Goal: Transaction & Acquisition: Download file/media

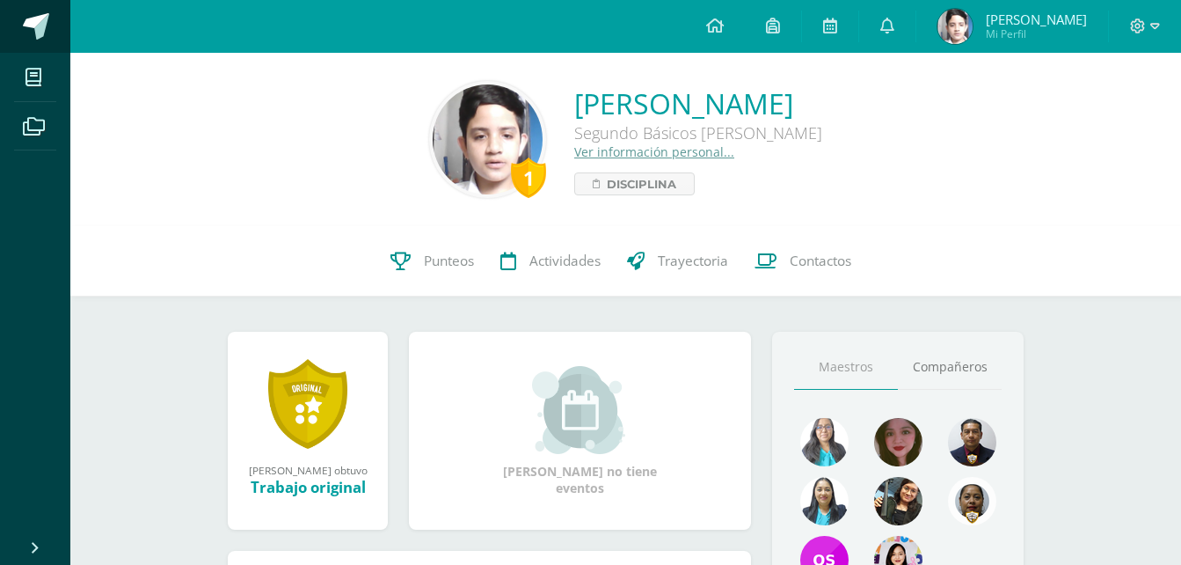
click at [60, 22] on span at bounding box center [96, 27] width 83 height 37
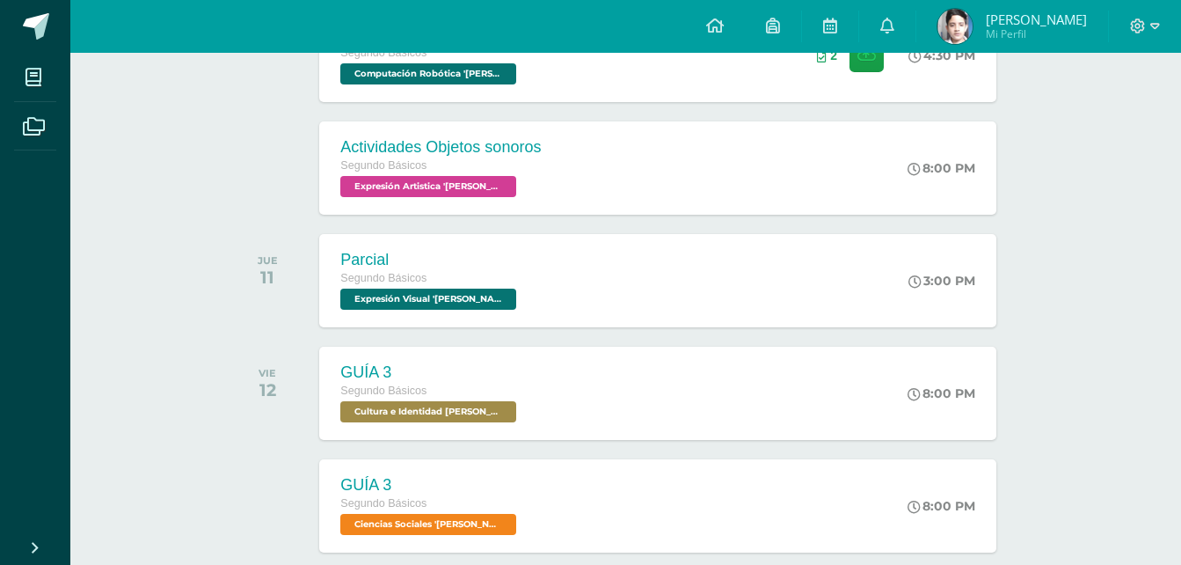
scroll to position [493, 0]
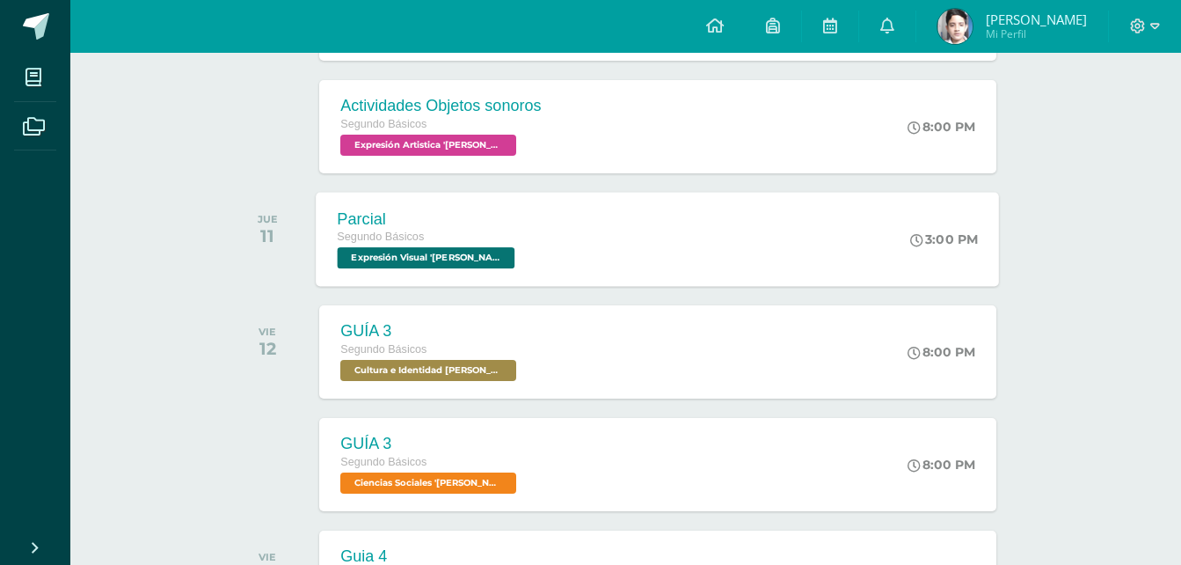
click at [415, 231] on span "Segundo Básicos" at bounding box center [381, 236] width 87 height 12
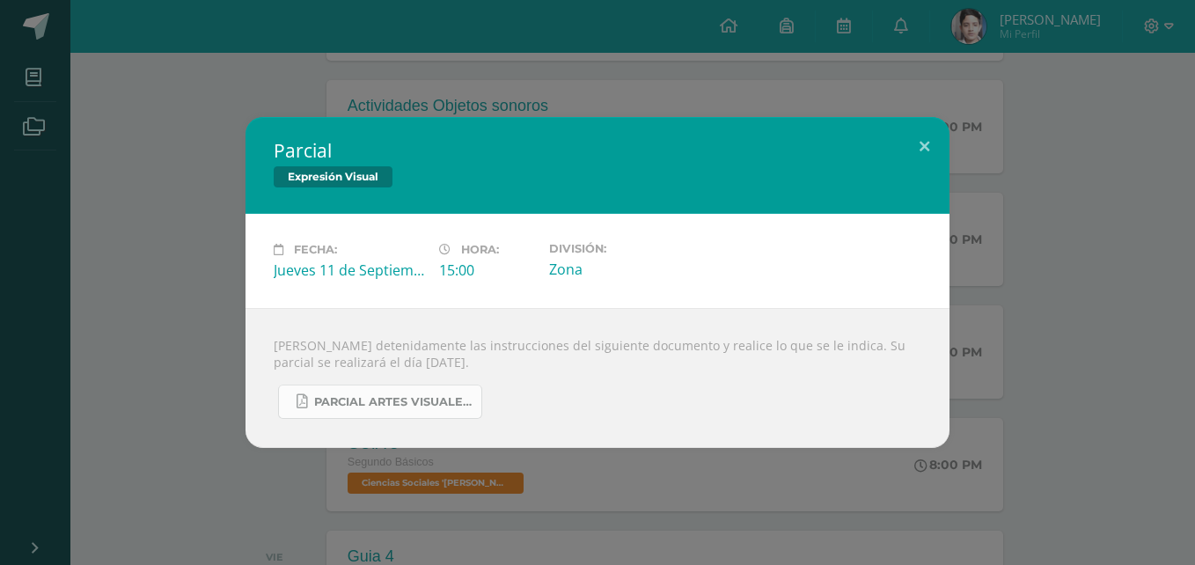
click at [360, 400] on span "PARCIAL ARTES VISUALES. IV BIM.docx.pdf" at bounding box center [393, 402] width 158 height 14
click at [89, 224] on div "Parcial Expresión Visual Fecha: [DATE] Hora: 15:00 División: Zona" at bounding box center [597, 282] width 1181 height 331
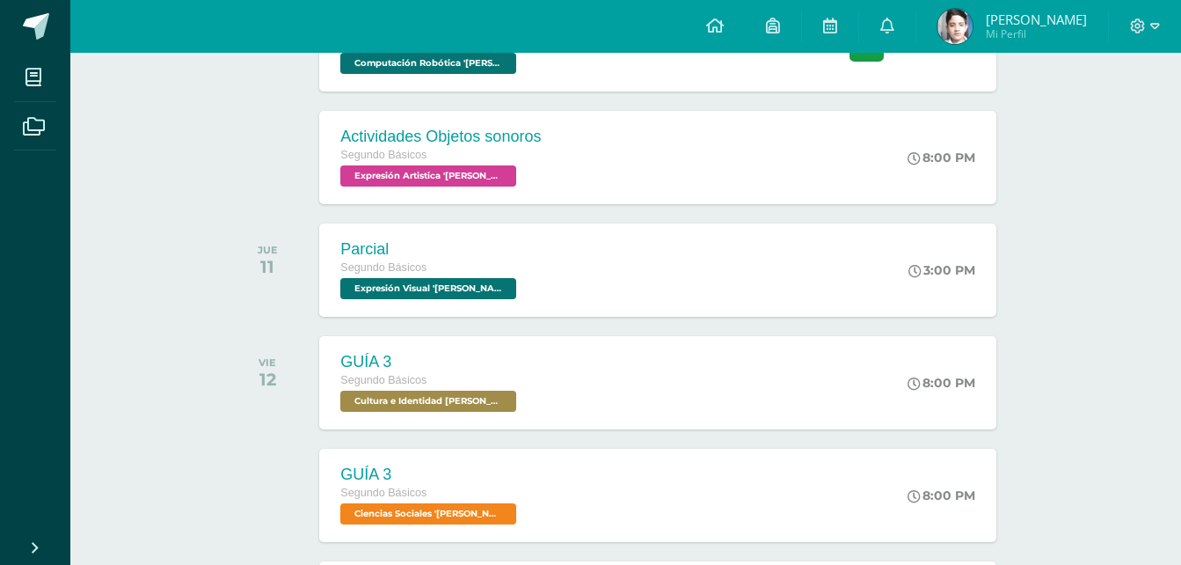
scroll to position [457, 0]
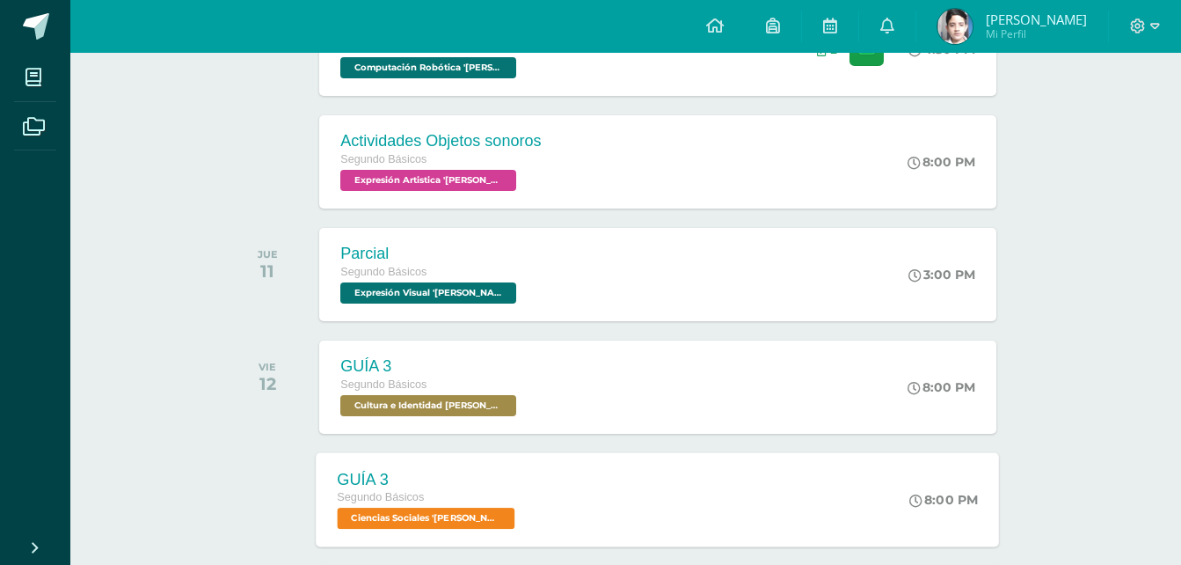
click at [428, 492] on div "Segundo Básicos" at bounding box center [429, 497] width 182 height 19
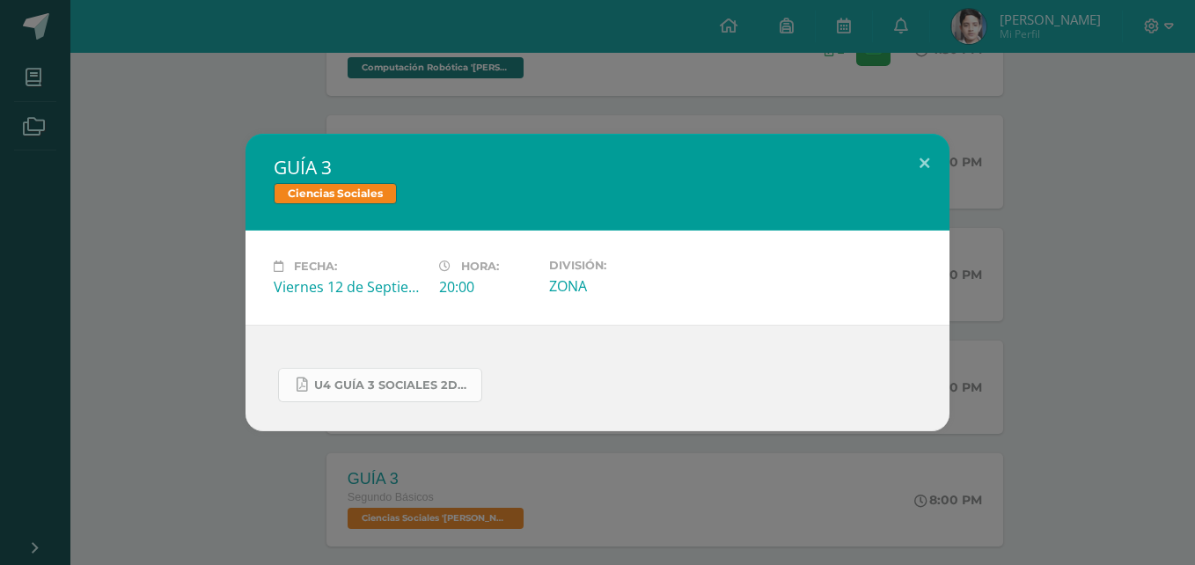
click at [391, 381] on span "U4 GUÍA 3 SOCIALES 2DO.pdf" at bounding box center [393, 385] width 158 height 14
click at [391, 394] on link "U4 GUÍA 3 SOCIALES 2DO.pdf" at bounding box center [380, 385] width 204 height 34
click at [199, 323] on div "GUÍA 3 Ciencias Sociales Fecha: [DATE] Hora: 20:00 División: ZONA" at bounding box center [597, 282] width 1181 height 297
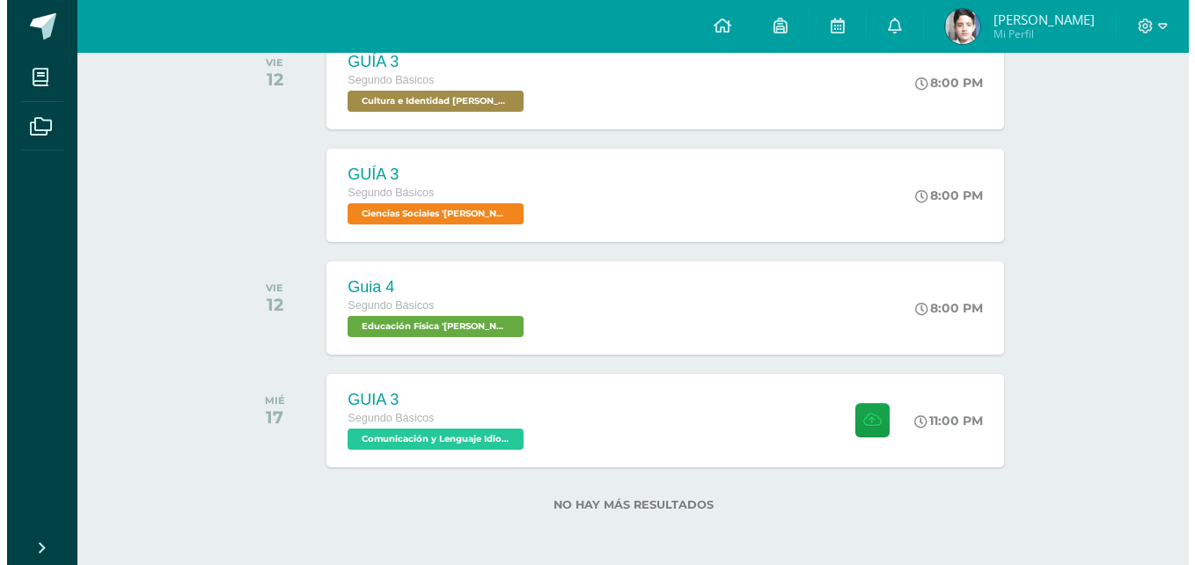
scroll to position [764, 0]
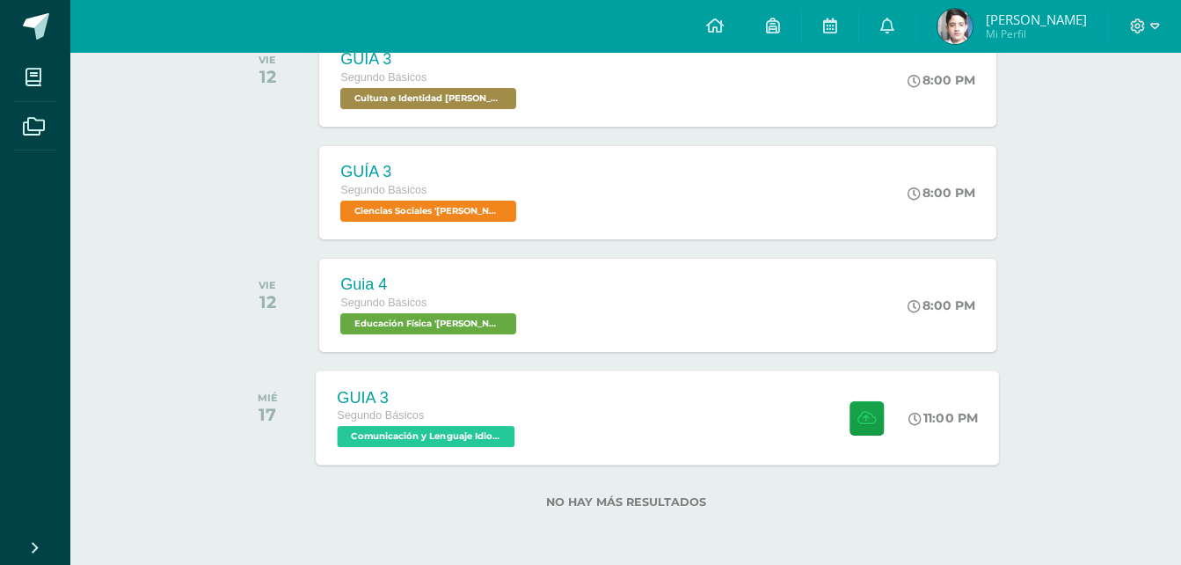
click at [375, 388] on div "GUIA 3" at bounding box center [429, 397] width 182 height 18
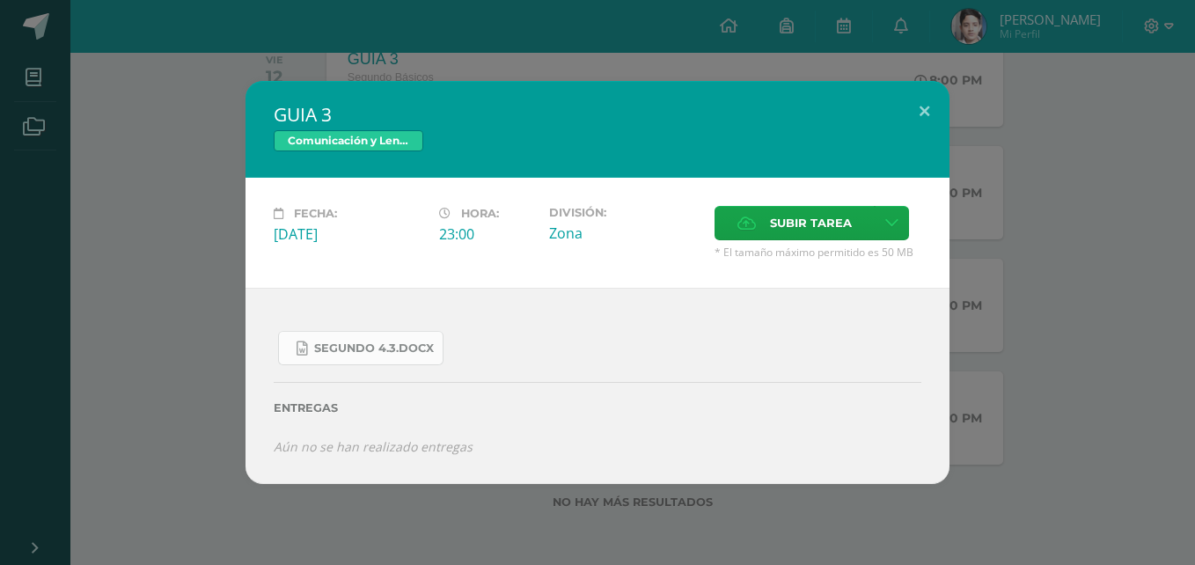
click at [358, 339] on link "SEGUNDO 4.3.docx" at bounding box center [360, 348] width 165 height 34
